Goal: Task Accomplishment & Management: Manage account settings

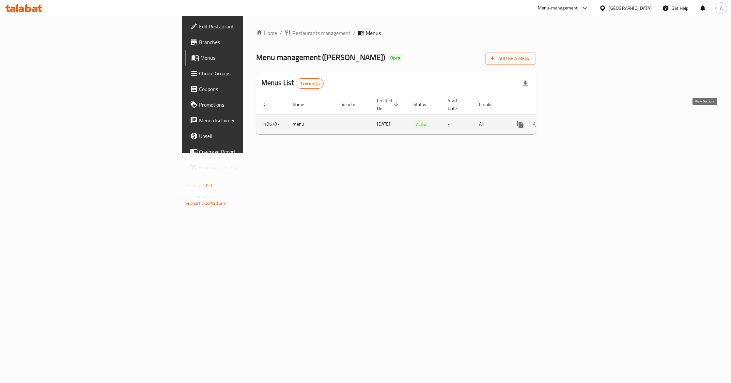
click at [571, 120] on icon "enhanced table" at bounding box center [568, 124] width 8 height 8
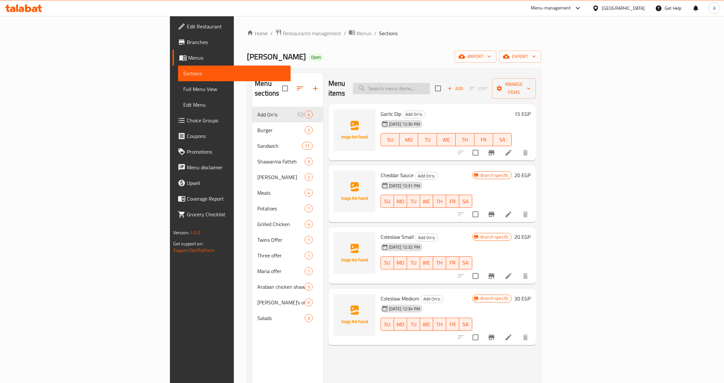
click at [430, 84] on input "search" at bounding box center [391, 88] width 77 height 11
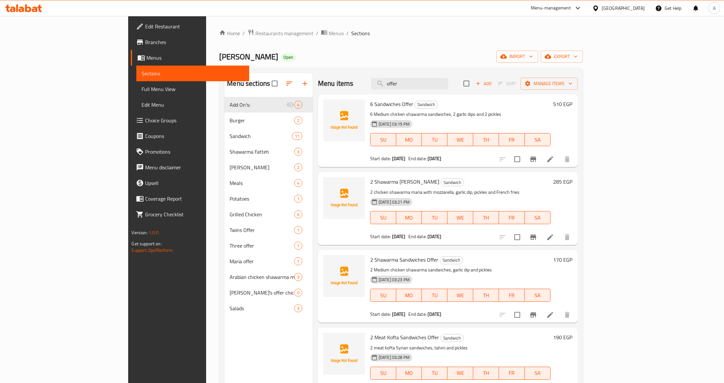
type input "offer"
click at [457, 194] on p "2 chicken shawarma maria with mozzarella, garlic dip, pickles and French fries" at bounding box center [460, 192] width 180 height 8
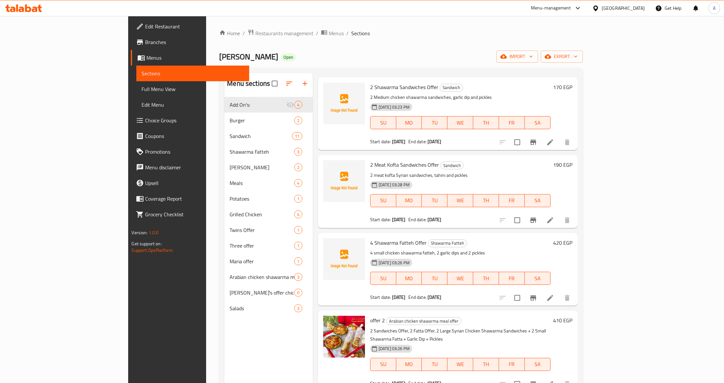
scroll to position [178, 0]
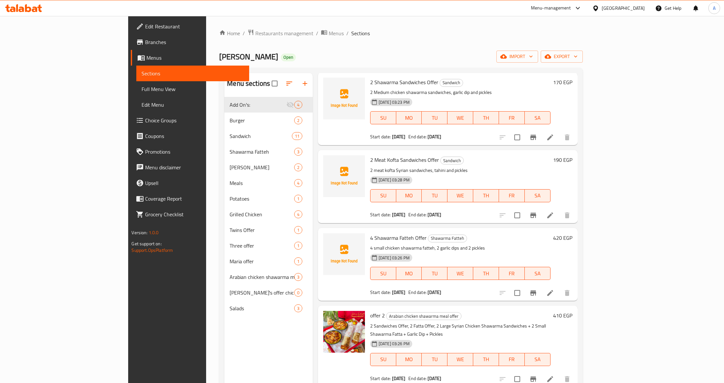
click at [145, 45] on span "Branches" at bounding box center [194, 42] width 99 height 8
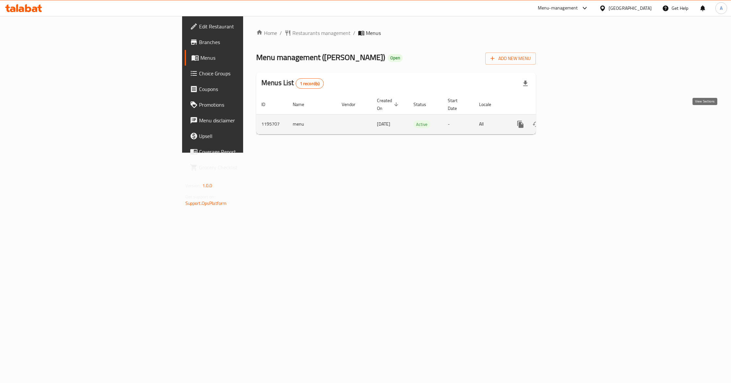
click at [571, 120] on icon "enhanced table" at bounding box center [568, 124] width 8 height 8
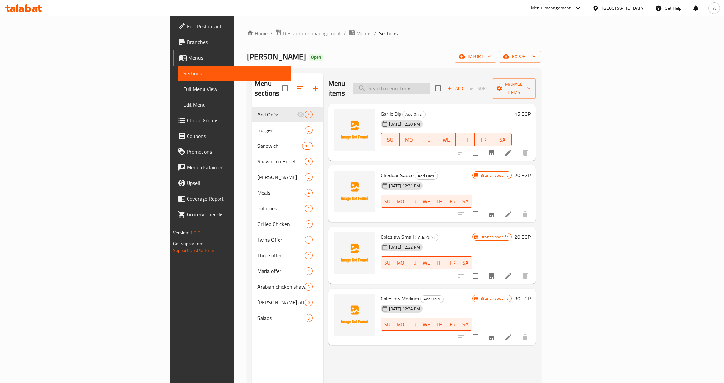
click at [430, 83] on input "search" at bounding box center [391, 88] width 77 height 11
paste input "عرض لمه [DEMOGRAPHIC_DATA]"
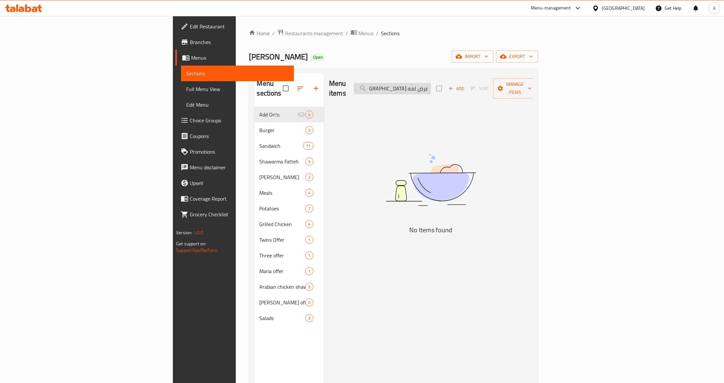
drag, startPoint x: 471, startPoint y: 85, endPoint x: 447, endPoint y: 85, distance: 24.1
click at [431, 85] on input "عرض لمه [DEMOGRAPHIC_DATA]" at bounding box center [392, 88] width 77 height 11
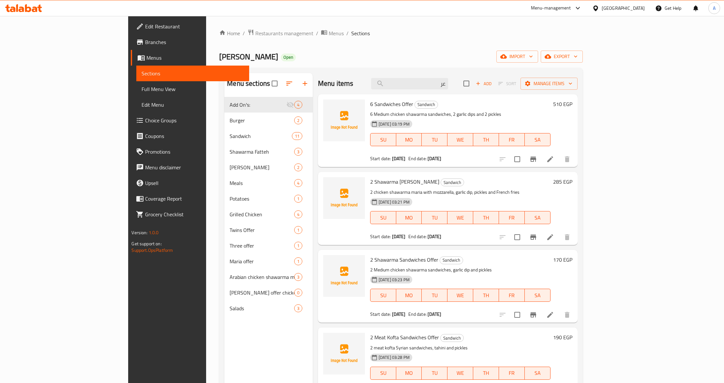
type input "ع"
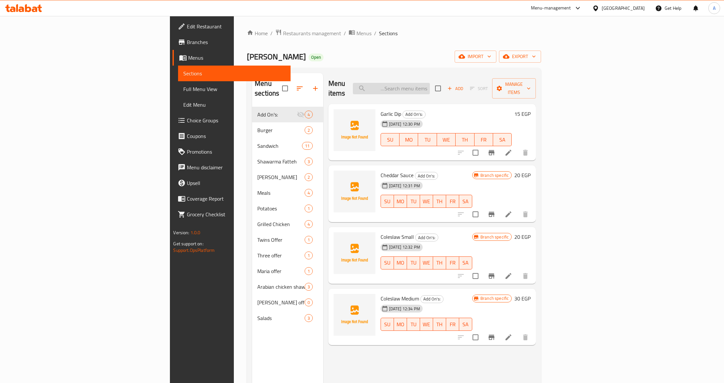
click at [430, 88] on input "search" at bounding box center [391, 88] width 77 height 11
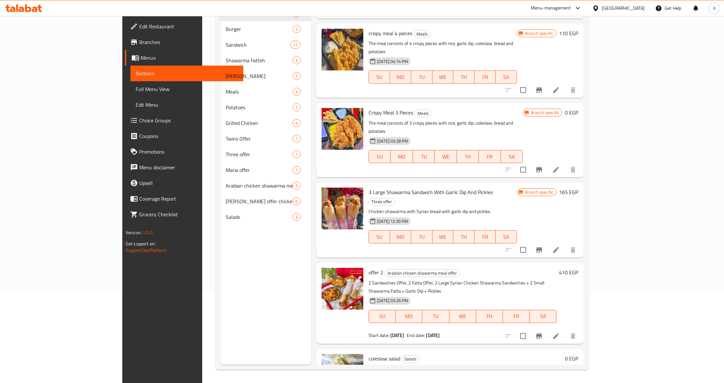
scroll to position [92, 0]
type input "La"
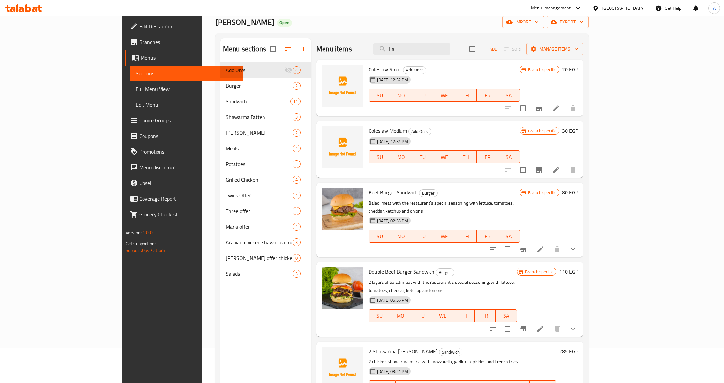
scroll to position [0, 0]
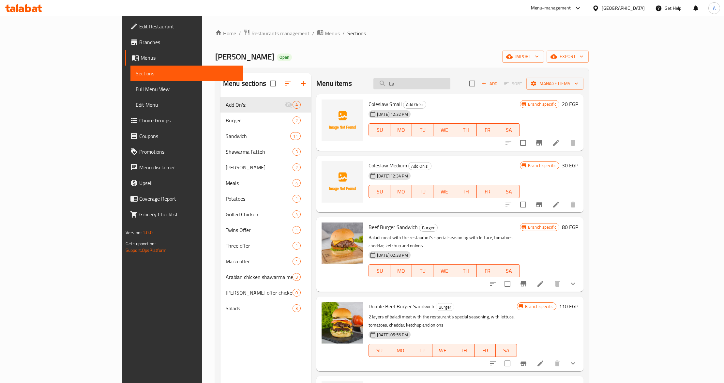
click at [451, 84] on input "La" at bounding box center [412, 83] width 77 height 11
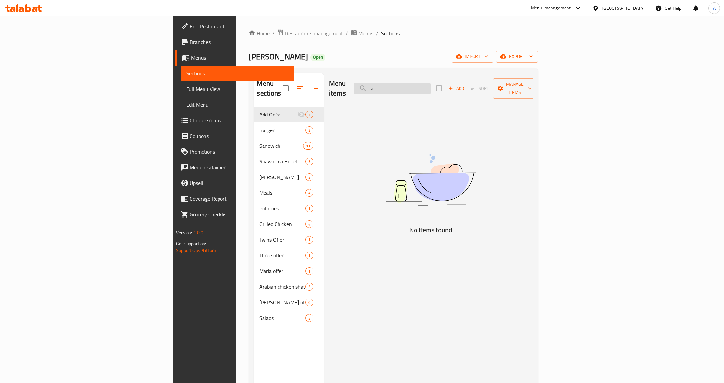
type input "s"
type input "e"
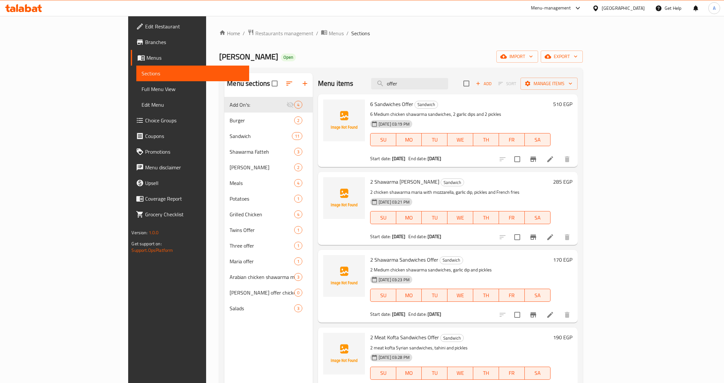
type input "offer"
click at [489, 196] on div "01-09-2025 03:21 PM SU MO TU WE TH FR SA" at bounding box center [461, 212] width 186 height 35
click at [474, 260] on h6 "2 Shawarma Sandwiches Offer Sandwich" at bounding box center [460, 259] width 180 height 9
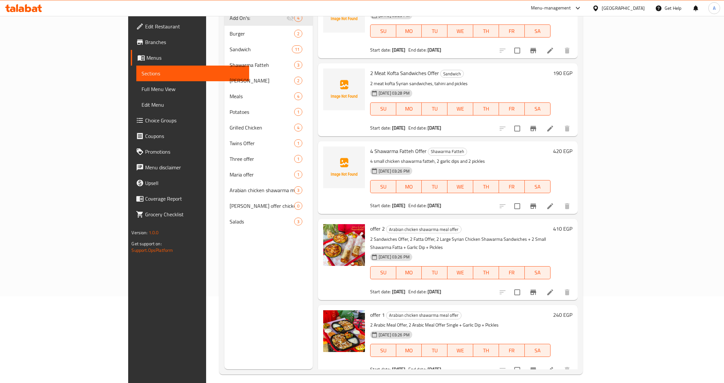
scroll to position [92, 0]
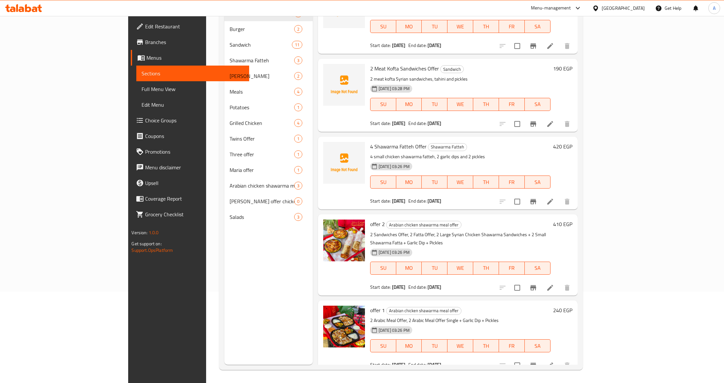
click at [460, 306] on h6 "offer 1 Arabian chicken shawarma meal offer" at bounding box center [460, 310] width 180 height 9
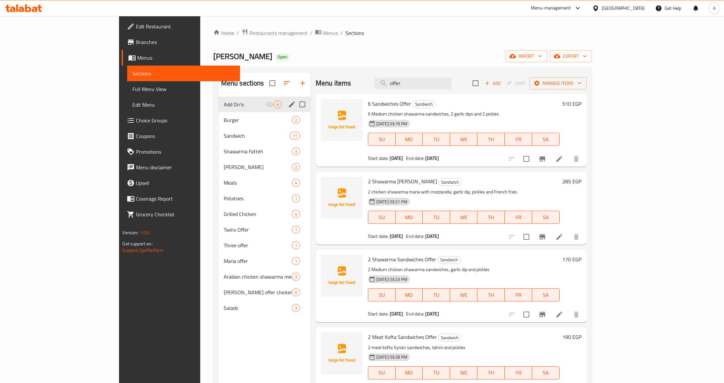
scroll to position [0, 0]
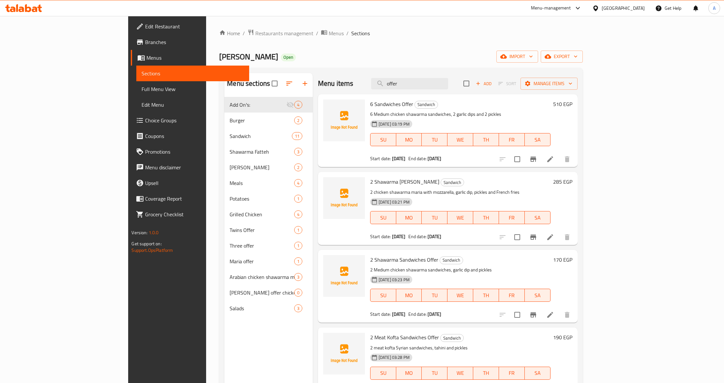
click at [142, 93] on span "Full Menu View" at bounding box center [193, 89] width 102 height 8
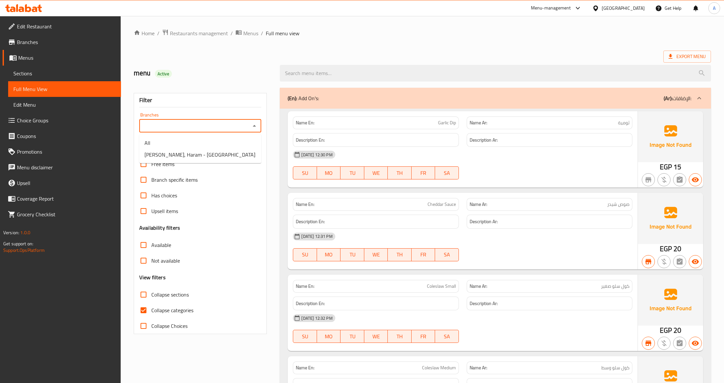
click at [192, 127] on input "Branches" at bounding box center [194, 125] width 107 height 9
click at [197, 141] on li "All" at bounding box center [200, 143] width 122 height 12
type input "All"
click at [265, 171] on div "Filter Branches All Branches Popular filters Free items Branch specific items H…" at bounding box center [200, 213] width 133 height 241
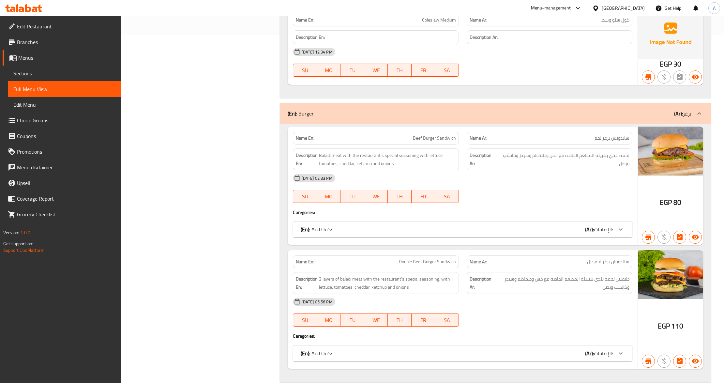
scroll to position [566, 0]
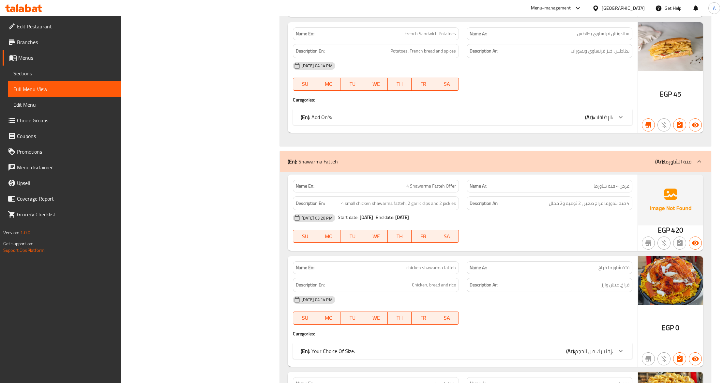
scroll to position [3194, 0]
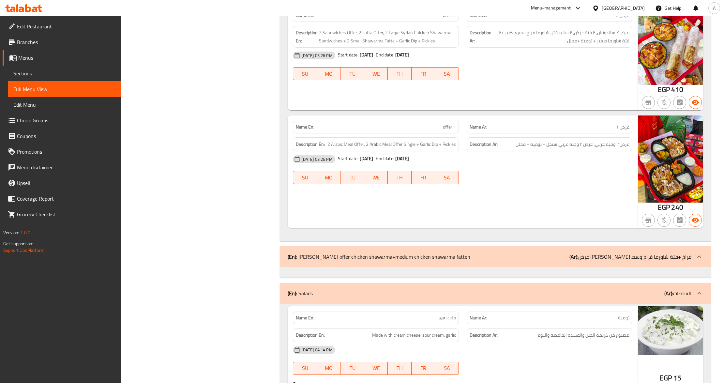
scroll to position [3895, 0]
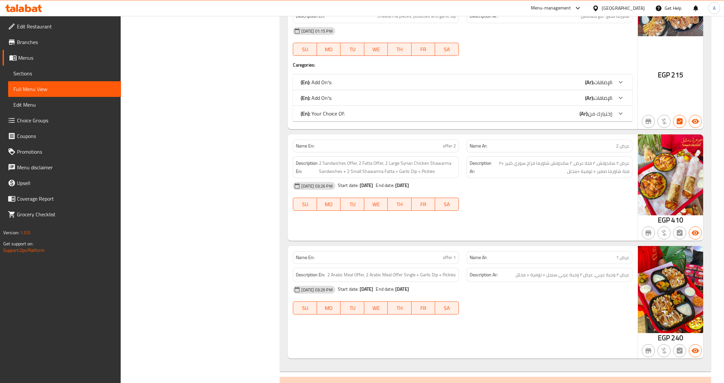
scroll to position [3808, 0]
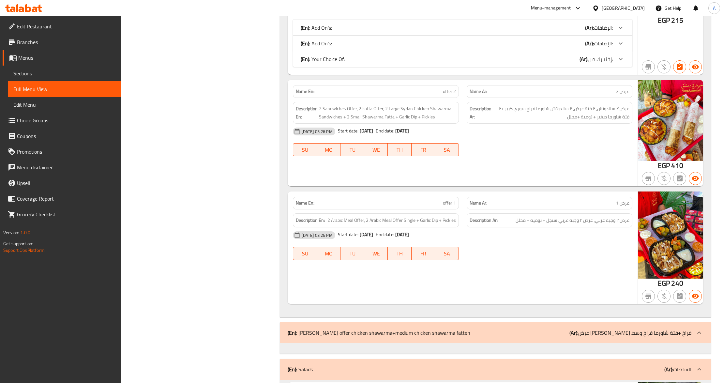
click at [623, 7] on div "[GEOGRAPHIC_DATA]" at bounding box center [618, 8] width 63 height 16
click at [599, 8] on icon at bounding box center [596, 8] width 7 height 7
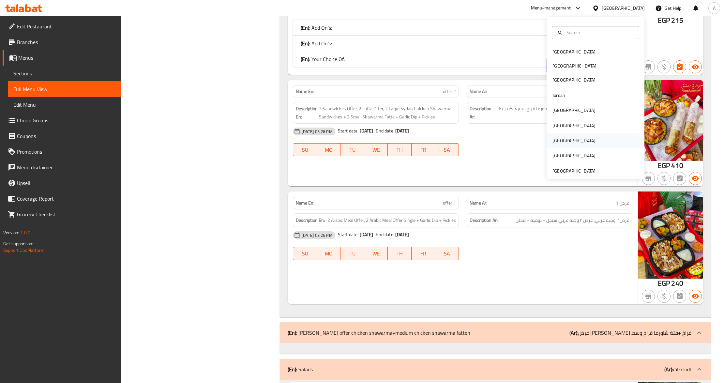
click at [553, 139] on div "[GEOGRAPHIC_DATA]" at bounding box center [574, 140] width 43 height 7
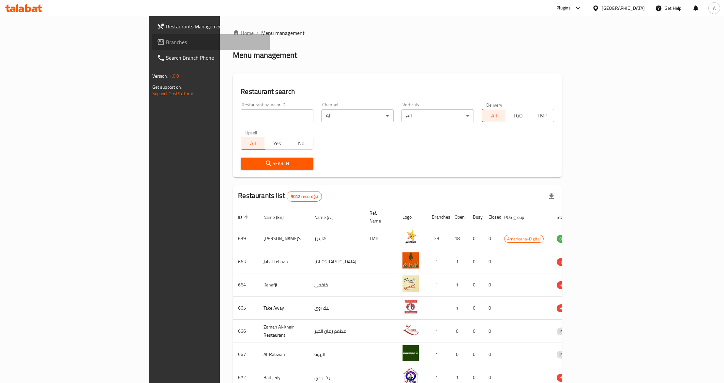
click at [166, 43] on span "Branches" at bounding box center [215, 42] width 99 height 8
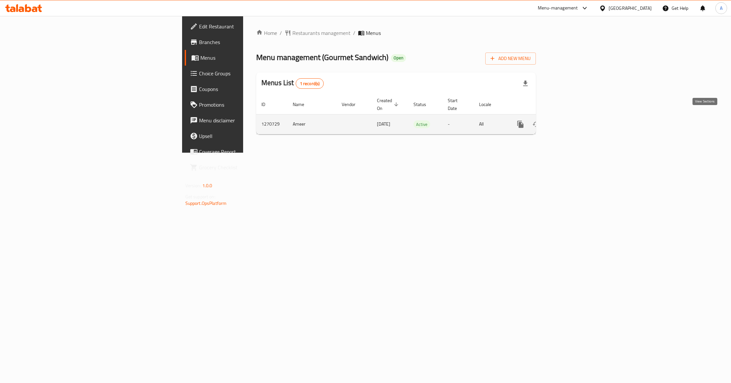
click at [571, 120] on icon "enhanced table" at bounding box center [568, 124] width 8 height 8
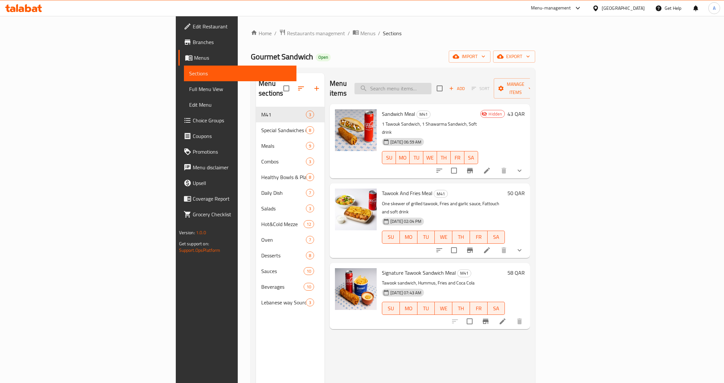
click at [432, 86] on input "search" at bounding box center [393, 88] width 77 height 11
paste input "Hummus Bowl"
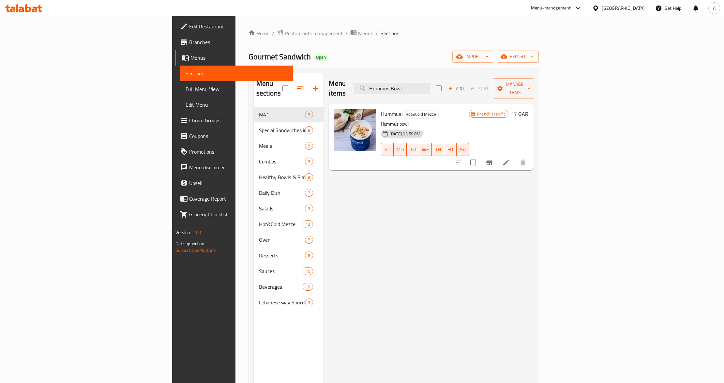
type input "Hummus Bowl"
click at [465, 109] on h6 "Hummus Hot&Cold Mezze" at bounding box center [425, 113] width 88 height 9
click at [516, 159] on li at bounding box center [506, 163] width 18 height 12
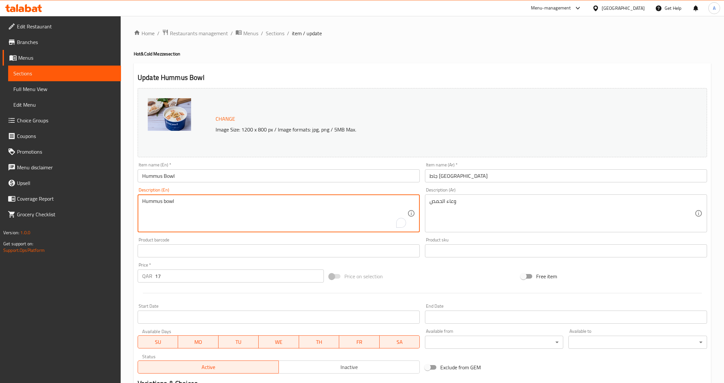
click at [232, 218] on textarea "Hummus bowl" at bounding box center [274, 213] width 265 height 31
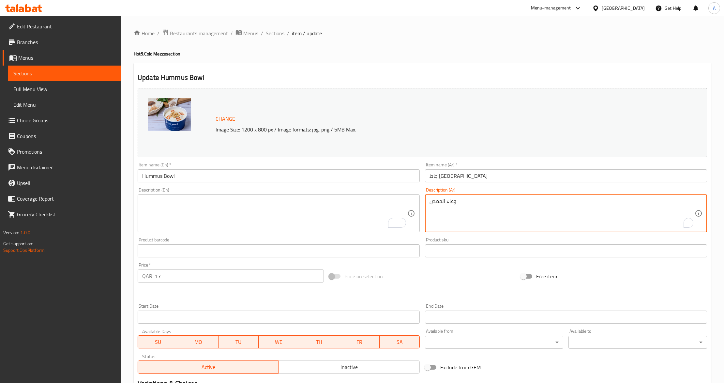
click at [440, 213] on textarea "وعاء الحمص" at bounding box center [562, 213] width 265 height 31
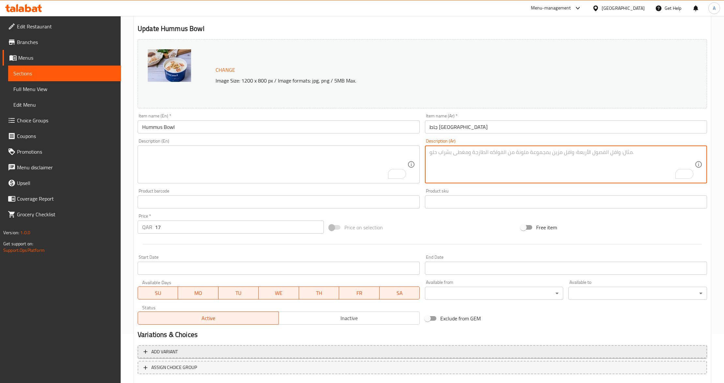
scroll to position [87, 0]
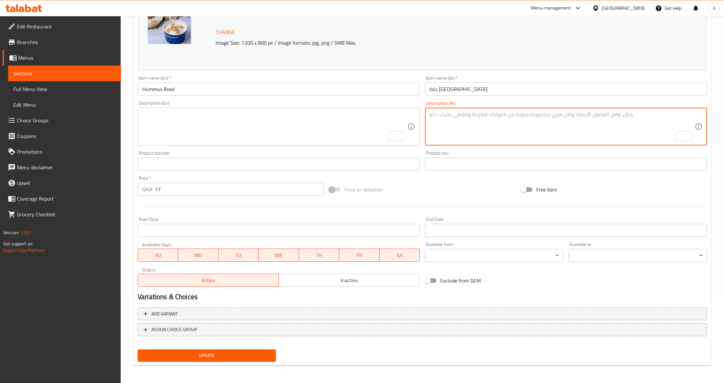
click at [244, 358] on span "Update" at bounding box center [207, 355] width 128 height 8
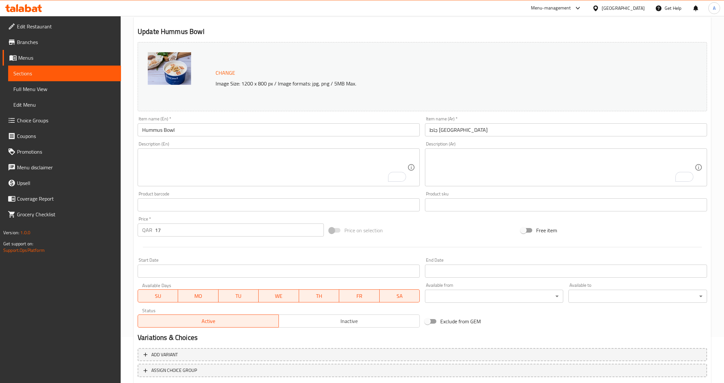
scroll to position [0, 0]
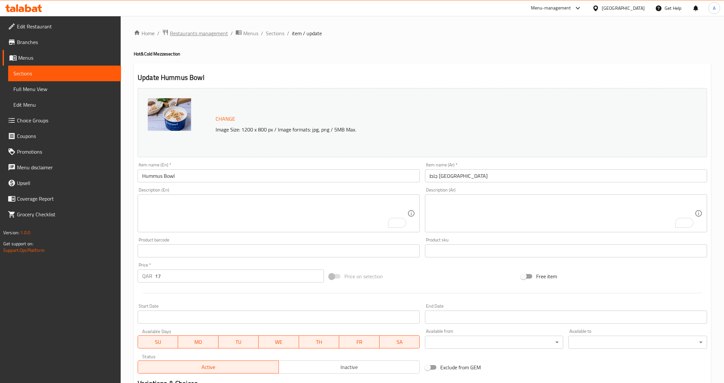
click at [204, 32] on span "Restaurants management" at bounding box center [199, 33] width 58 height 8
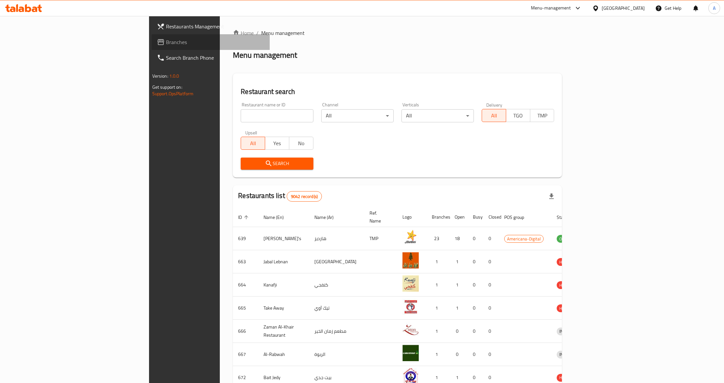
click at [166, 41] on span "Branches" at bounding box center [215, 42] width 99 height 8
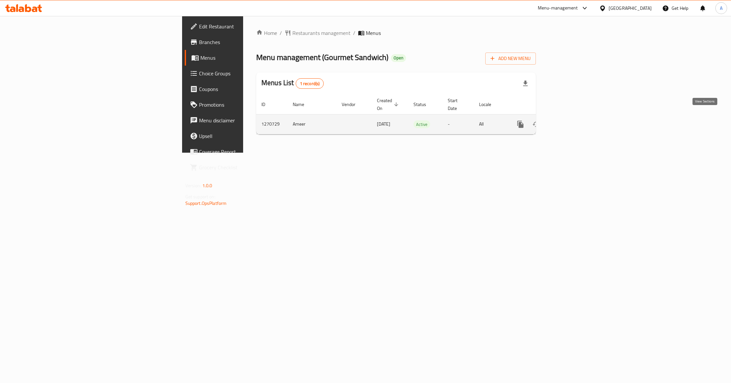
click at [570, 121] on icon "enhanced table" at bounding box center [568, 124] width 6 height 6
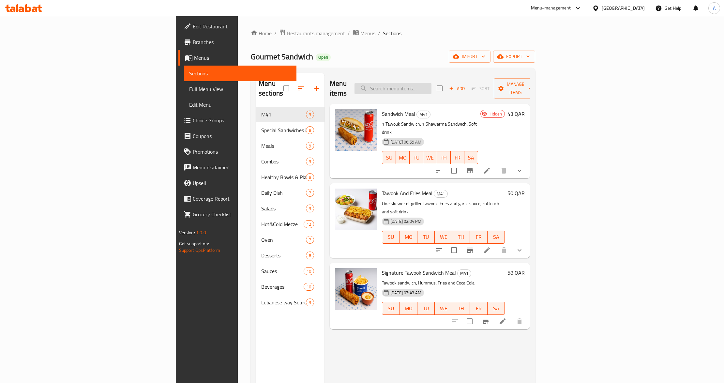
click at [432, 87] on input "search" at bounding box center [393, 88] width 77 height 11
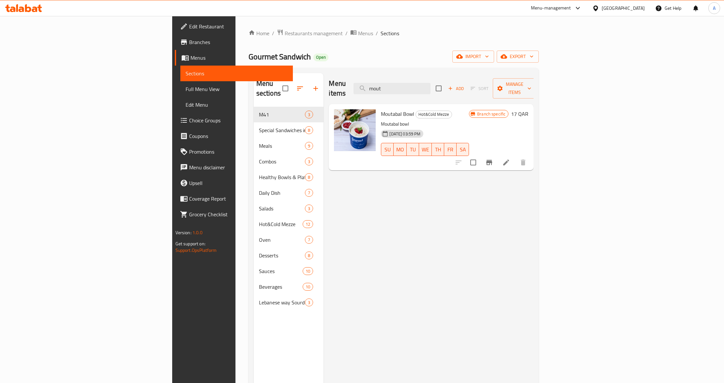
type input "mout"
drag, startPoint x: 462, startPoint y: 106, endPoint x: 406, endPoint y: 97, distance: 56.9
click at [435, 109] on h6 "Moutabal Bowl Hot&Cold Mezze" at bounding box center [425, 113] width 88 height 9
click at [510, 159] on icon at bounding box center [507, 163] width 8 height 8
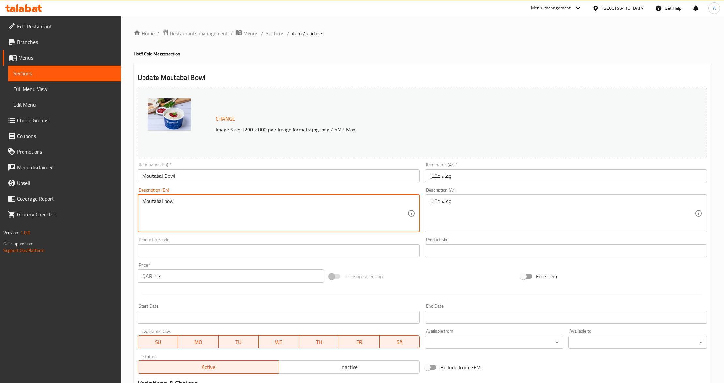
click at [272, 222] on textarea "Moutabal bowl" at bounding box center [274, 213] width 265 height 31
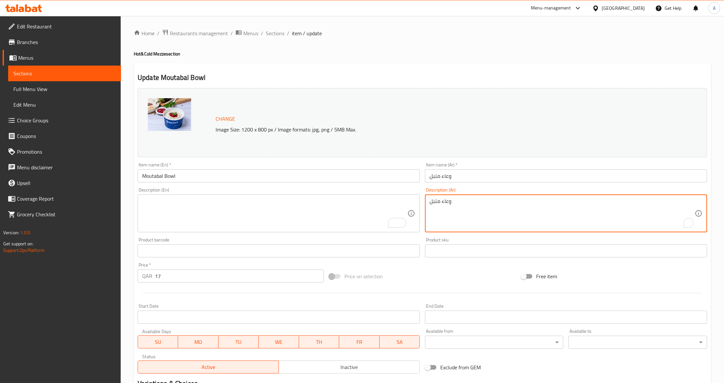
click at [468, 205] on textarea "وعاء متبل" at bounding box center [562, 213] width 265 height 31
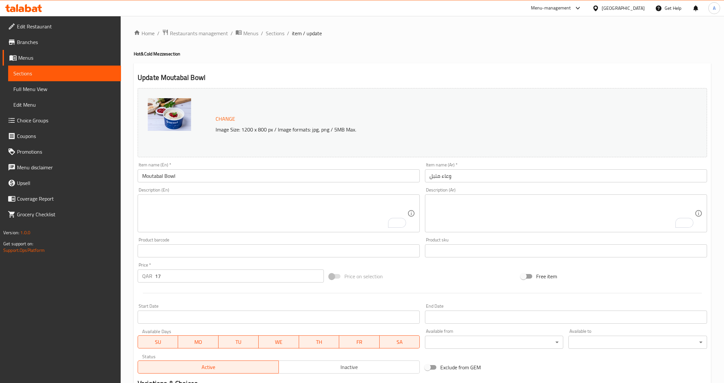
click at [448, 269] on div "Price on selection" at bounding box center [423, 277] width 192 height 18
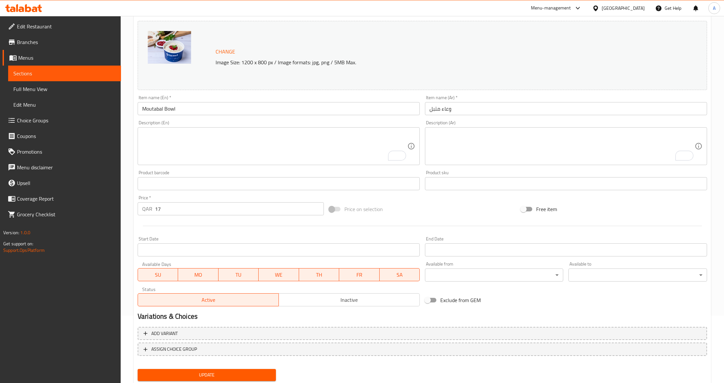
scroll to position [87, 0]
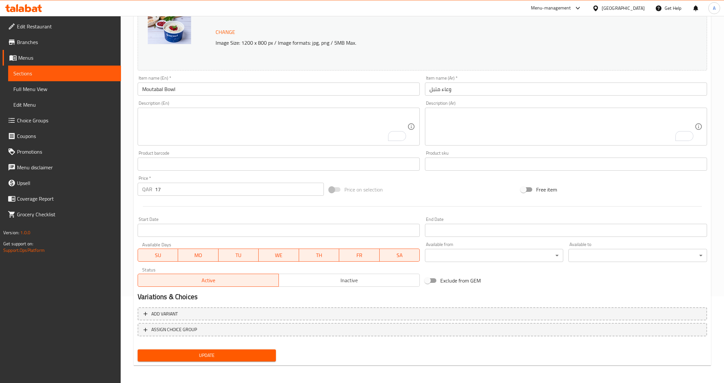
click at [214, 348] on div "Update" at bounding box center [207, 355] width 144 height 17
click at [214, 354] on span "Update" at bounding box center [207, 355] width 128 height 8
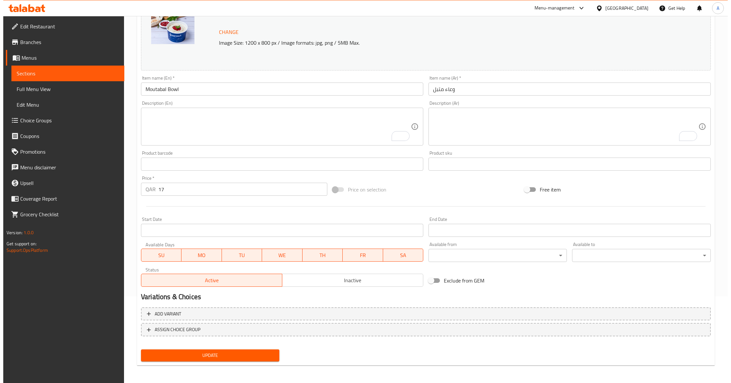
scroll to position [0, 0]
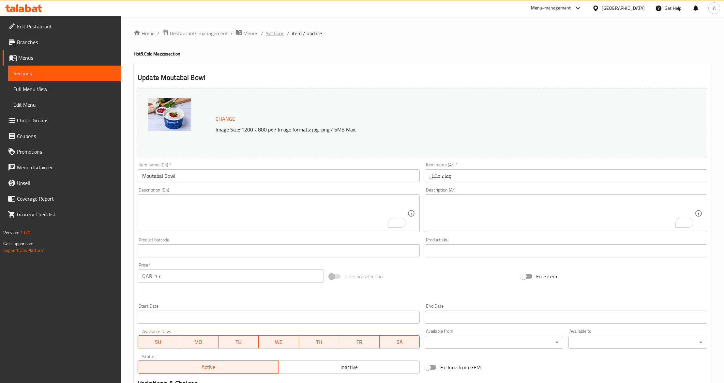
click at [276, 32] on span "Sections" at bounding box center [275, 33] width 19 height 8
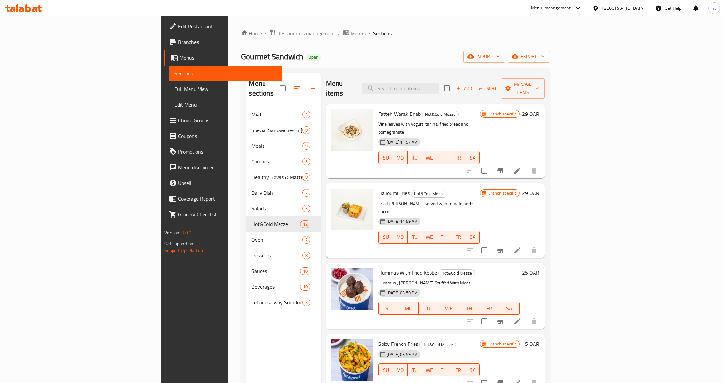
click at [598, 10] on icon at bounding box center [596, 8] width 5 height 6
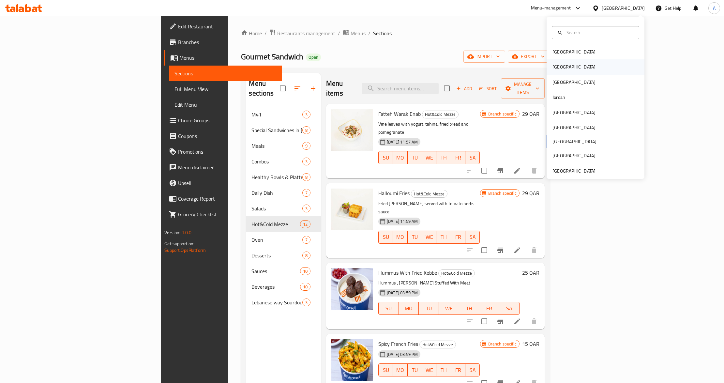
click at [555, 70] on div "[GEOGRAPHIC_DATA]" at bounding box center [574, 66] width 43 height 7
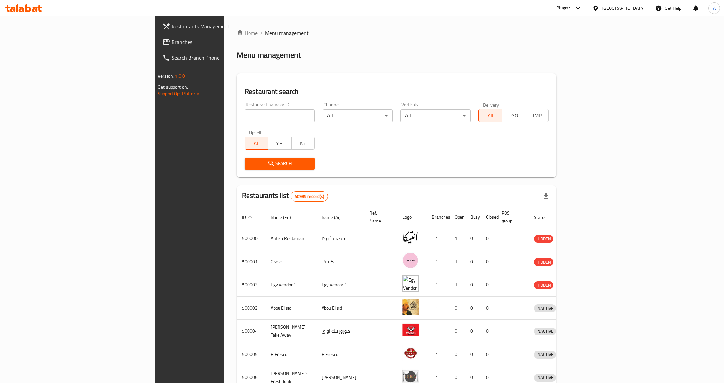
click at [245, 114] on input "search" at bounding box center [280, 115] width 70 height 13
paste input "666792"
type input "666792"
click at [250, 161] on span "Search" at bounding box center [280, 164] width 60 height 8
click at [169, 161] on div at bounding box center [362, 191] width 724 height 383
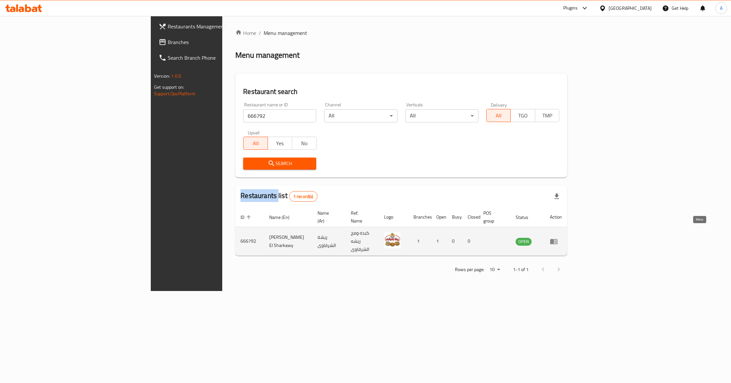
click at [557, 239] on icon "enhanced table" at bounding box center [553, 242] width 7 height 6
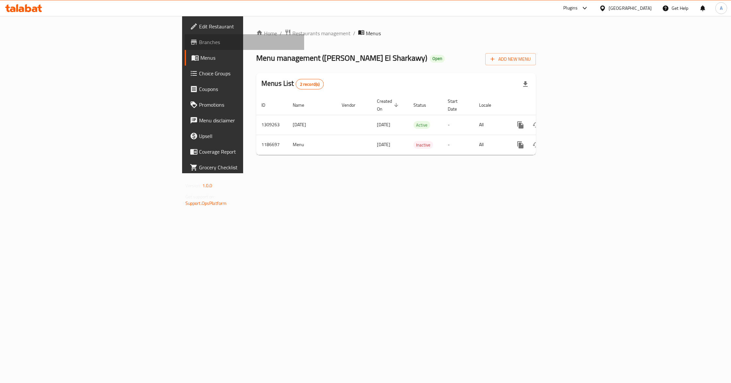
click at [199, 45] on span "Branches" at bounding box center [249, 42] width 100 height 8
